Goal: Navigation & Orientation: Go to known website

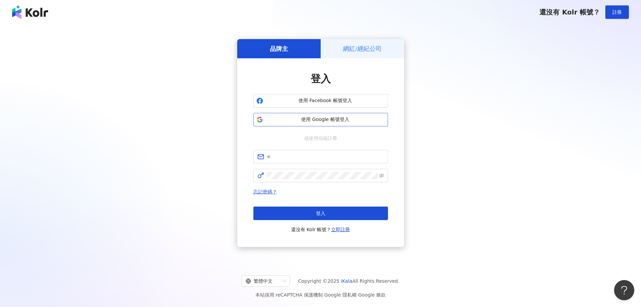
click at [311, 120] on span "使用 Google 帳號登入" at bounding box center [325, 119] width 119 height 7
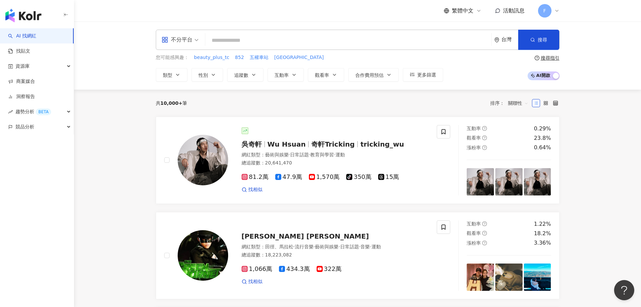
click at [549, 12] on span "F" at bounding box center [544, 10] width 13 height 13
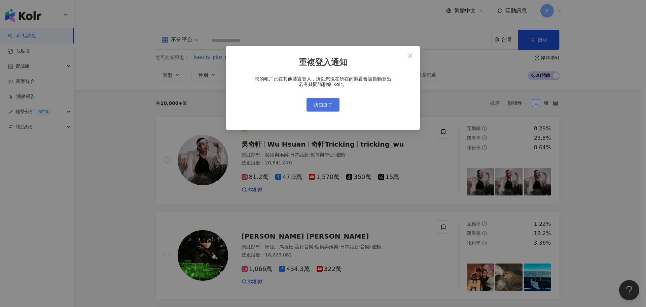
click at [321, 103] on span "我知道了" at bounding box center [323, 104] width 19 height 5
